Goal: Task Accomplishment & Management: Complete application form

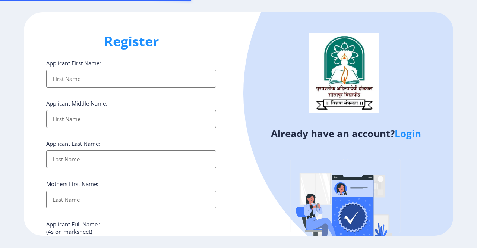
select select
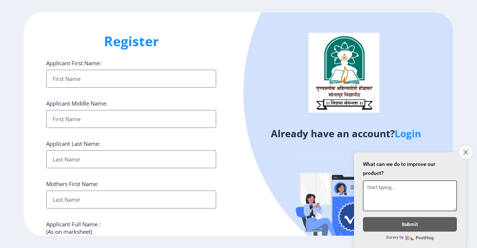
click at [462, 148] on button "Close survey" at bounding box center [466, 152] width 16 height 16
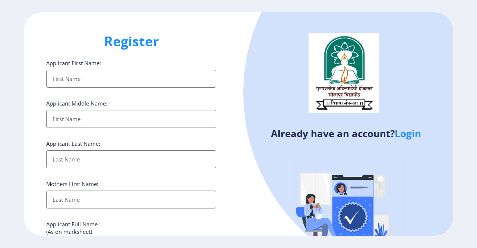
click at [145, 83] on input "Applicant First Name:" at bounding box center [131, 79] width 170 height 18
type input "[PERSON_NAME]"
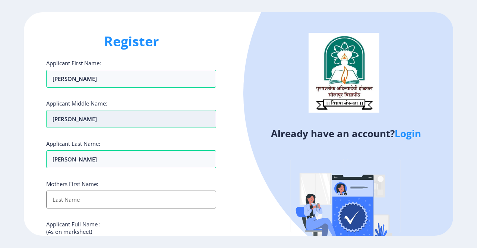
click at [103, 120] on input "[PERSON_NAME]" at bounding box center [131, 119] width 170 height 18
type input "A"
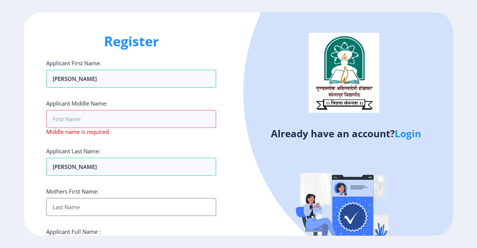
click at [82, 199] on input "Applicant First Name:" at bounding box center [131, 207] width 170 height 18
type input "LATE ALO"
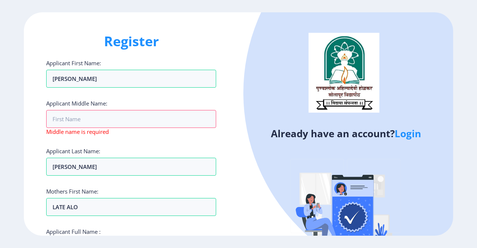
scroll to position [130, 0]
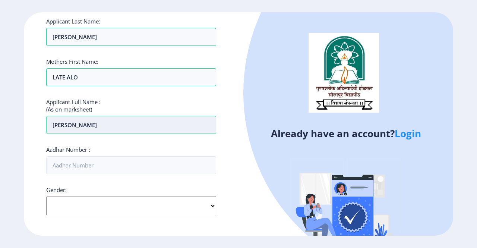
type input "[PERSON_NAME]"
type input "604431715152"
click at [111, 199] on select "Select Gender [DEMOGRAPHIC_DATA] [DEMOGRAPHIC_DATA] Other" at bounding box center [131, 205] width 170 height 19
select select "[DEMOGRAPHIC_DATA]"
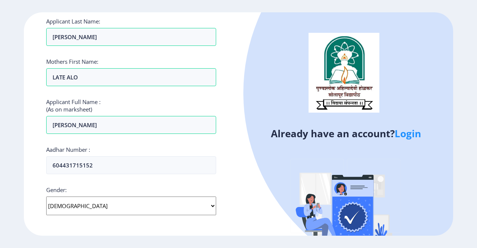
click at [46, 196] on select "Select Gender [DEMOGRAPHIC_DATA] [DEMOGRAPHIC_DATA] Other" at bounding box center [131, 205] width 170 height 19
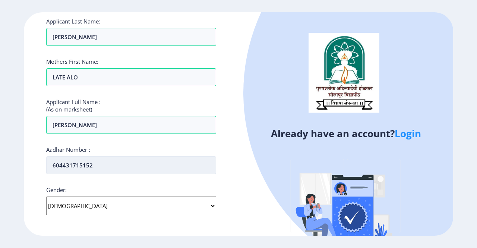
scroll to position [258, 0]
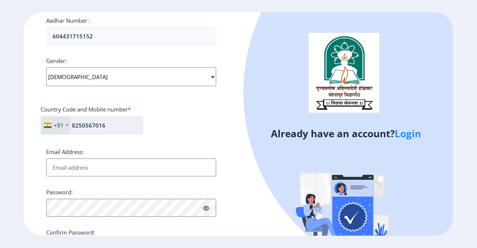
type input "8250567016"
click at [112, 166] on input "Email Address:" at bounding box center [131, 167] width 170 height 18
type input "[PERSON_NAME][EMAIL_ADDRESS][DOMAIN_NAME]"
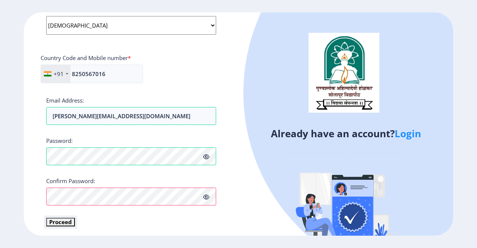
scroll to position [310, 0]
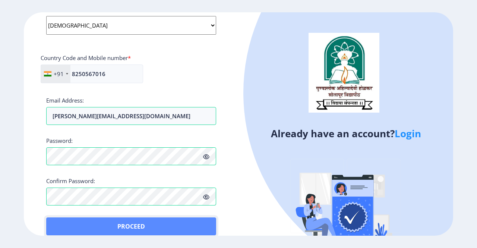
click at [65, 218] on button "Proceed" at bounding box center [131, 226] width 170 height 18
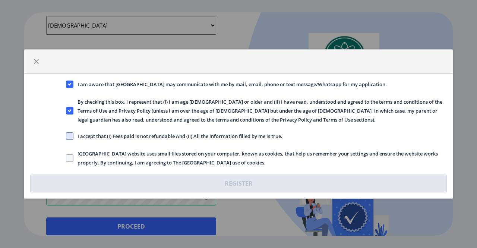
click at [69, 139] on span at bounding box center [69, 135] width 7 height 7
click at [66, 136] on input "I accept that (I) Fees paid is not refundable And (II) All the information fill…" at bounding box center [66, 136] width 0 height 0
checkbox input "true"
click at [67, 155] on span at bounding box center [69, 157] width 7 height 7
click at [66, 158] on input "[GEOGRAPHIC_DATA] website uses small files stored on your computer, known as co…" at bounding box center [66, 158] width 0 height 0
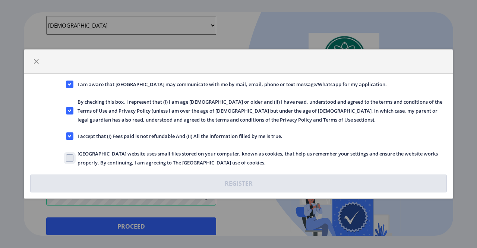
checkbox input "true"
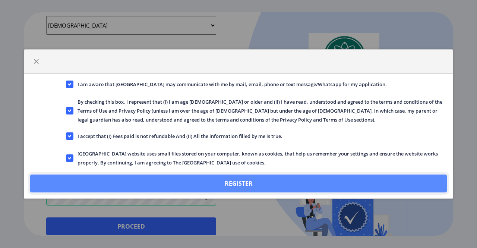
click at [88, 177] on button "Register" at bounding box center [238, 183] width 416 height 18
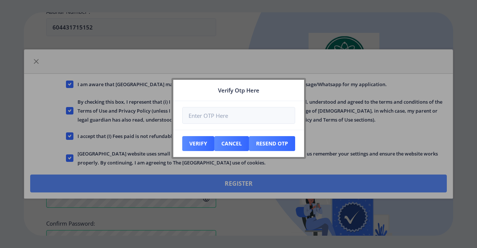
scroll to position [352, 0]
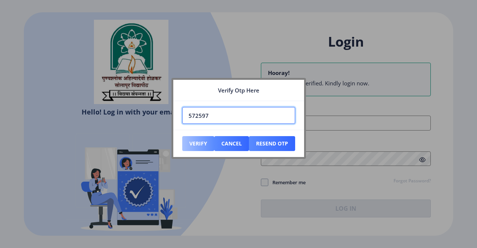
type input "572597"
click at [190, 143] on button "Verify" at bounding box center [198, 143] width 32 height 15
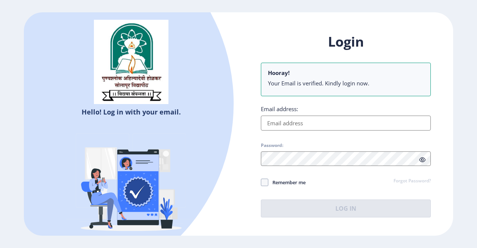
click at [322, 121] on input "Email address:" at bounding box center [346, 122] width 170 height 15
click at [291, 121] on input "Email address:" at bounding box center [346, 122] width 170 height 15
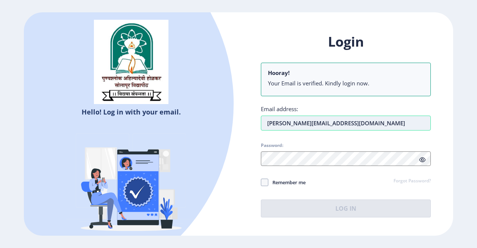
type input "[PERSON_NAME][EMAIL_ADDRESS][DOMAIN_NAME]"
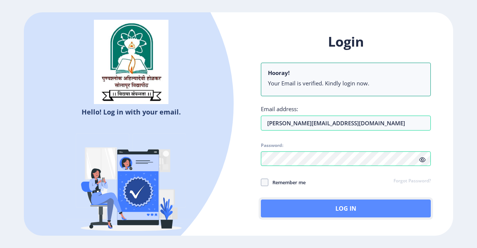
click at [276, 208] on button "Log In" at bounding box center [346, 208] width 170 height 18
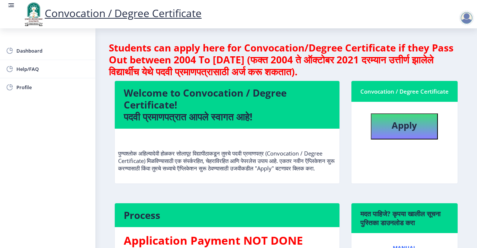
click at [238, 129] on nb-card-body "पुण्यश्लोक अहिल्यादेवी होळकर सोलापूर विद्यापीठाकडून तुमचे पदवी प्रमाणपत्र (Conv…" at bounding box center [227, 156] width 225 height 55
click at [12, 6] on rect at bounding box center [10, 4] width 7 height 7
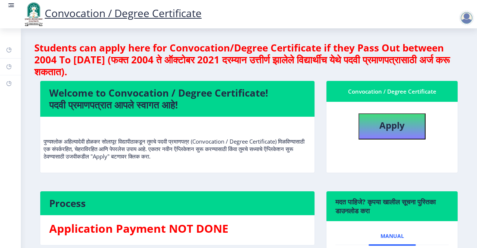
click at [12, 6] on rect at bounding box center [10, 4] width 7 height 7
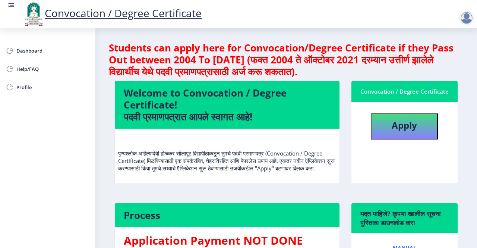
click at [466, 18] on div at bounding box center [466, 17] width 15 height 15
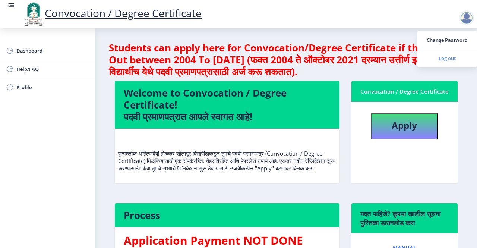
click at [448, 57] on span "Log out" at bounding box center [447, 58] width 48 height 9
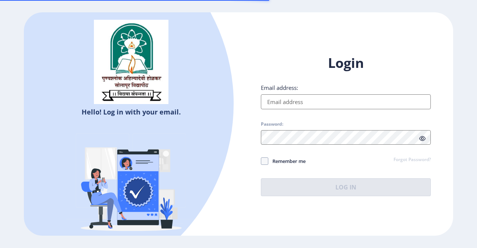
type input "[PERSON_NAME][EMAIL_ADDRESS][DOMAIN_NAME]"
